Goal: Ask a question

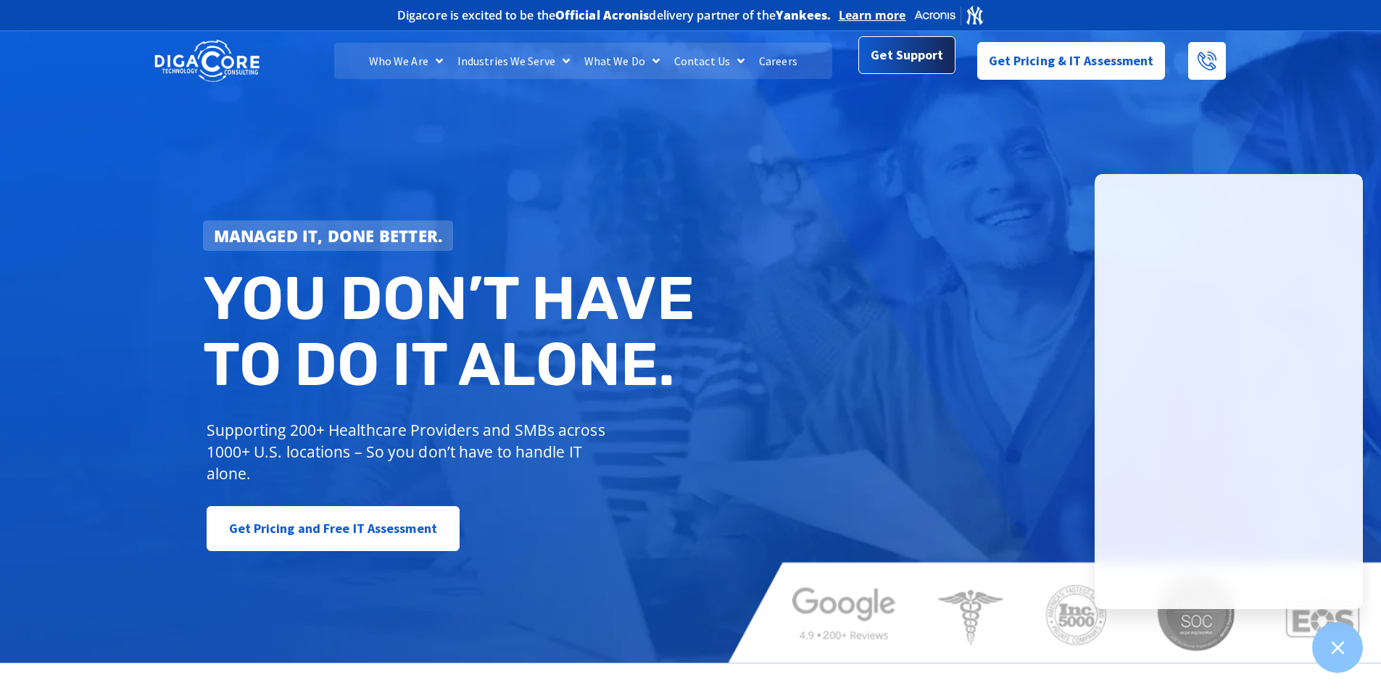
click at [929, 61] on span "Get Support" at bounding box center [906, 55] width 72 height 29
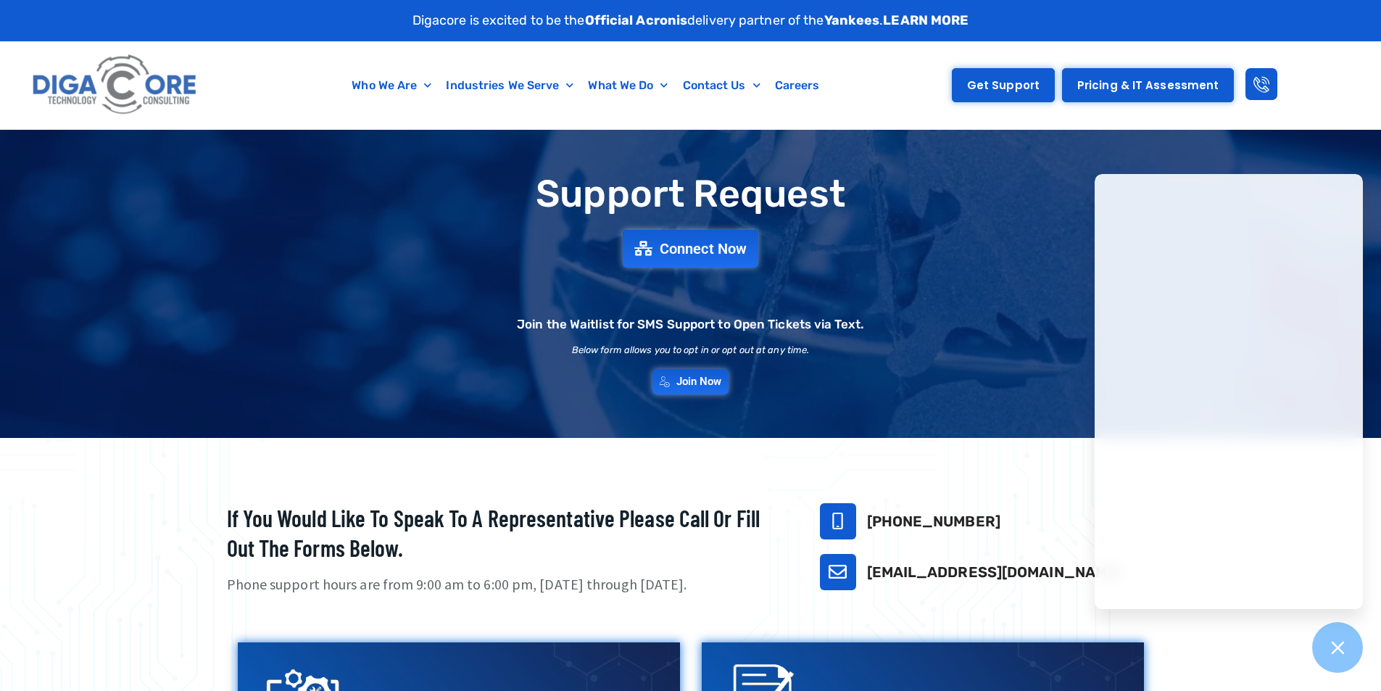
click at [1002, 87] on span "Get Support" at bounding box center [1003, 85] width 72 height 11
click at [1015, 86] on span "Get Support" at bounding box center [1003, 85] width 72 height 11
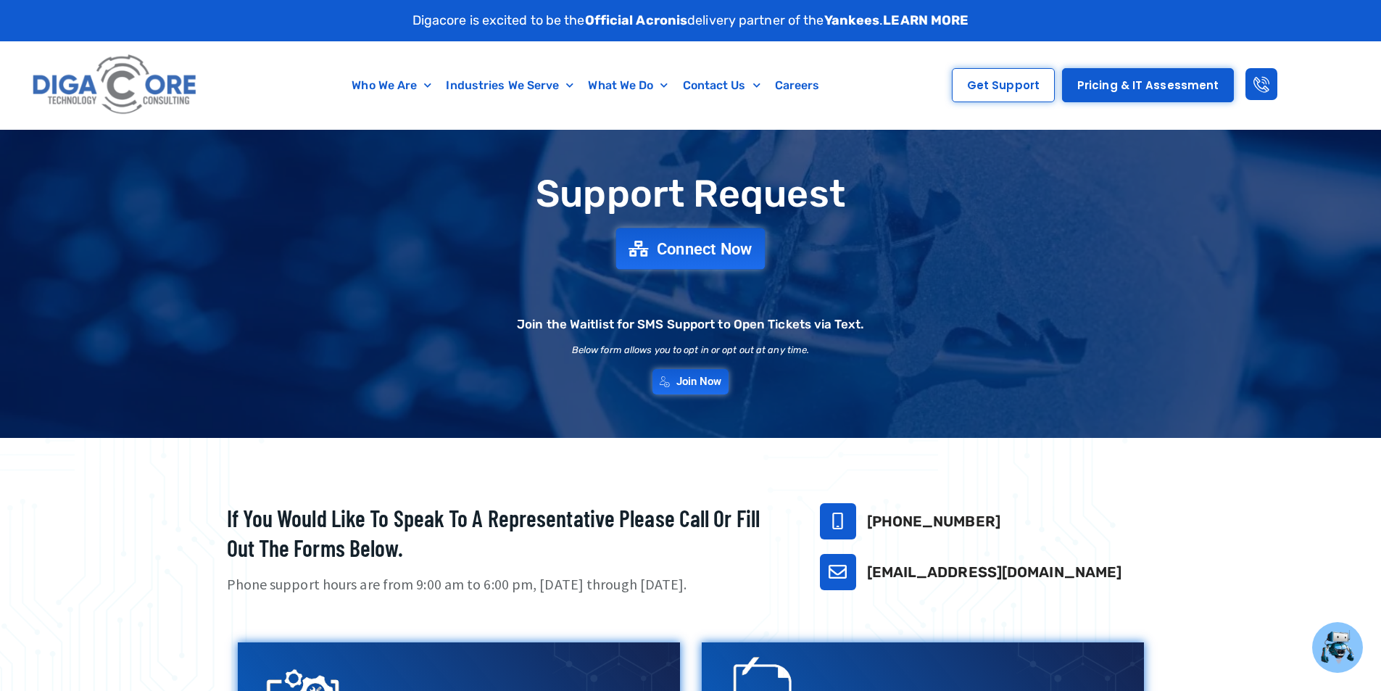
click at [715, 255] on span "Connect Now" at bounding box center [705, 249] width 96 height 16
